Goal: Check status

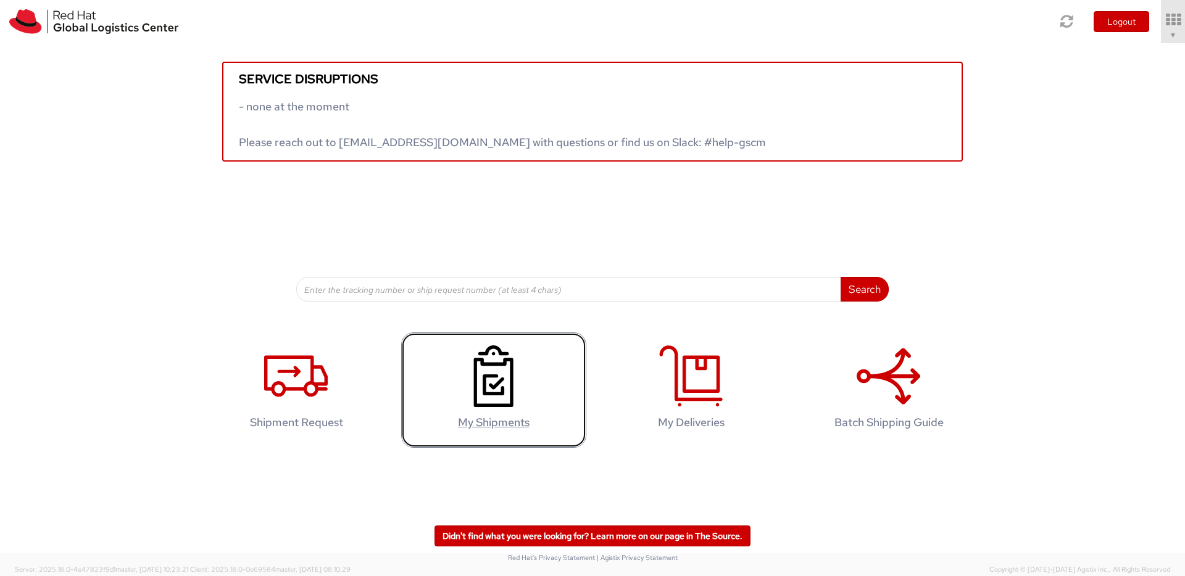
click at [520, 367] on icon at bounding box center [494, 377] width 64 height 62
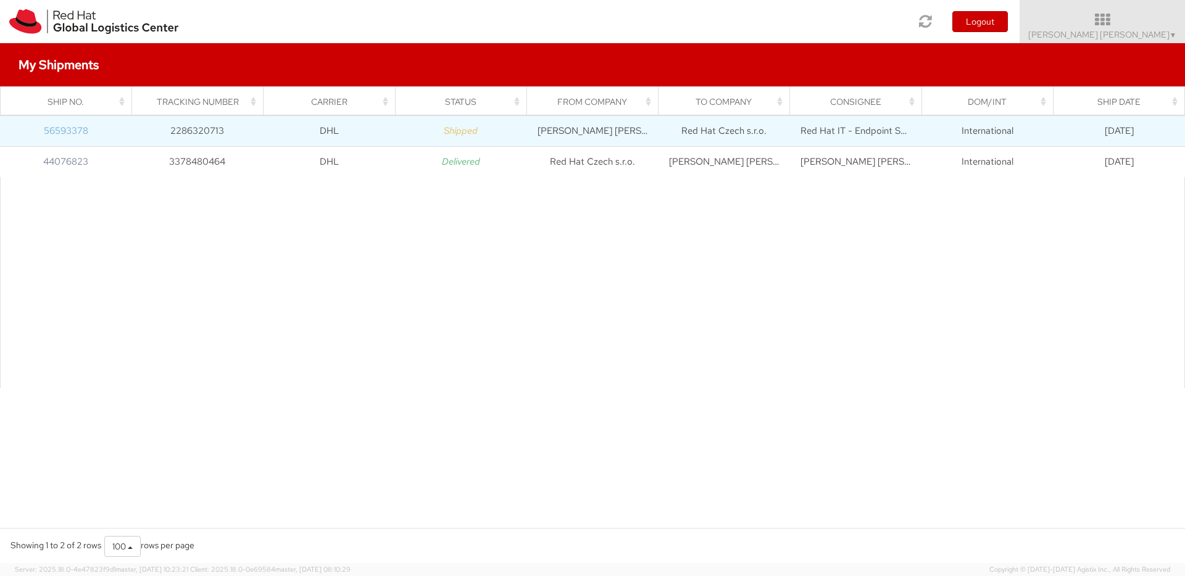
click at [75, 129] on link "56593378" at bounding box center [66, 131] width 44 height 12
